Goal: Task Accomplishment & Management: Use online tool/utility

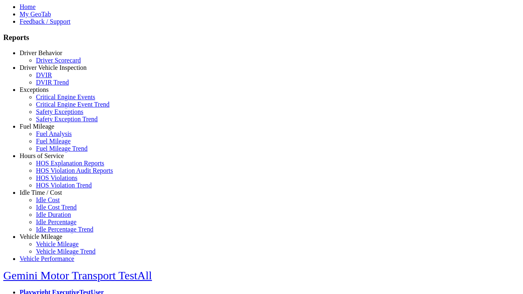
click at [47, 159] on link "Hours of Service" at bounding box center [42, 155] width 44 height 7
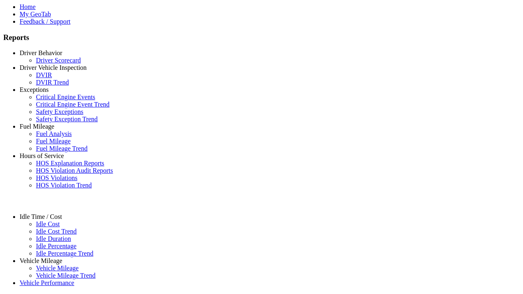
click at [53, 167] on link "HOS Explanation Reports" at bounding box center [70, 163] width 68 height 7
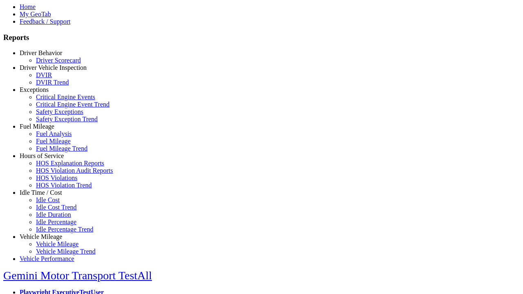
scroll to position [420, 0]
